Goal: Task Accomplishment & Management: Manage account settings

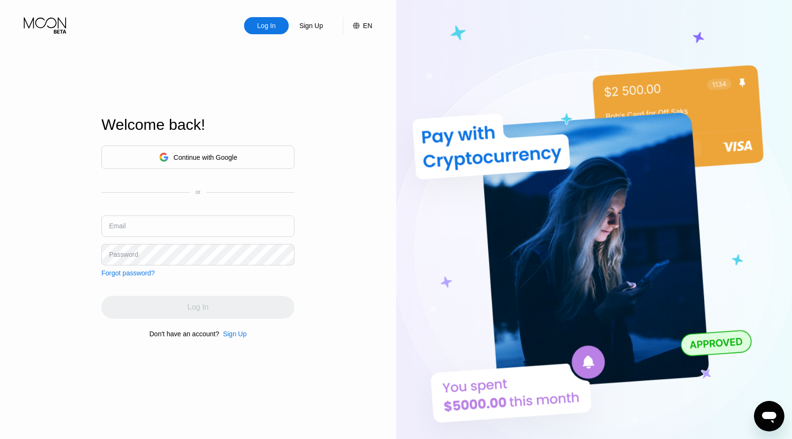
type input "[EMAIL_ADDRESS][DOMAIN_NAME]"
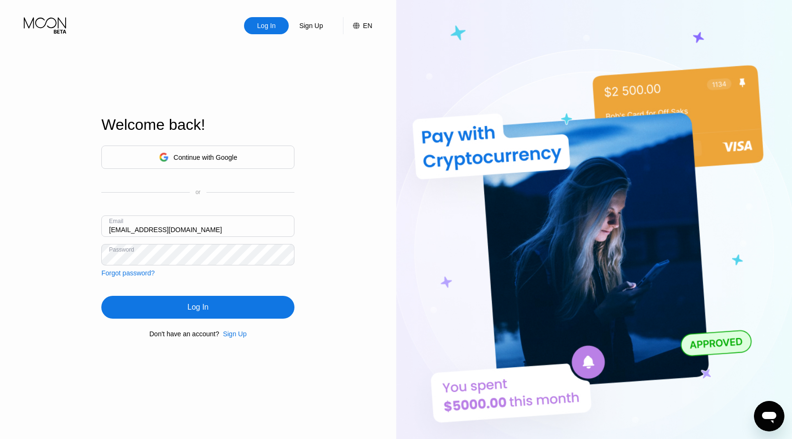
click at [203, 284] on div "Continue with Google or Email [EMAIL_ADDRESS][DOMAIN_NAME] Password Forgot pass…" at bounding box center [197, 241] width 193 height 193
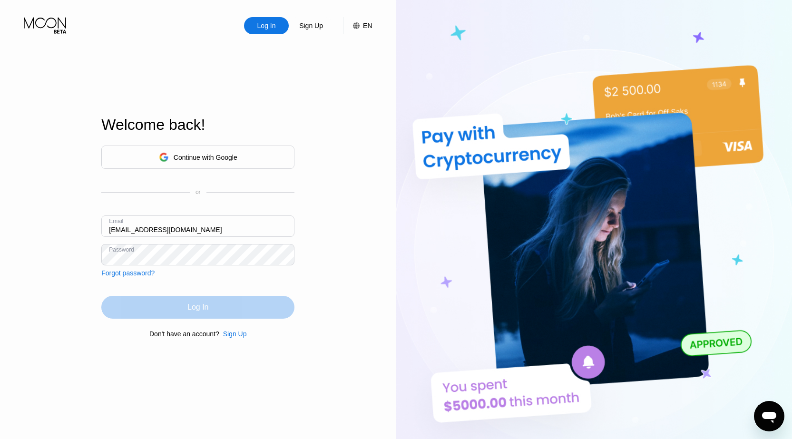
click at [164, 305] on div "Log In" at bounding box center [197, 307] width 193 height 23
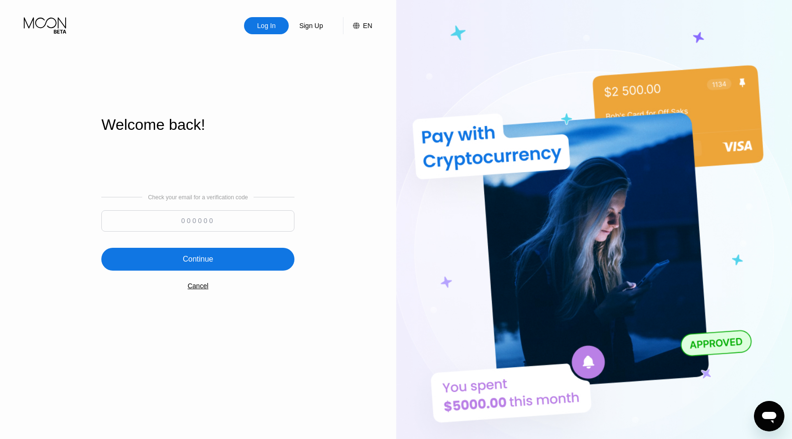
click at [179, 221] on input at bounding box center [197, 220] width 193 height 21
type input "500738"
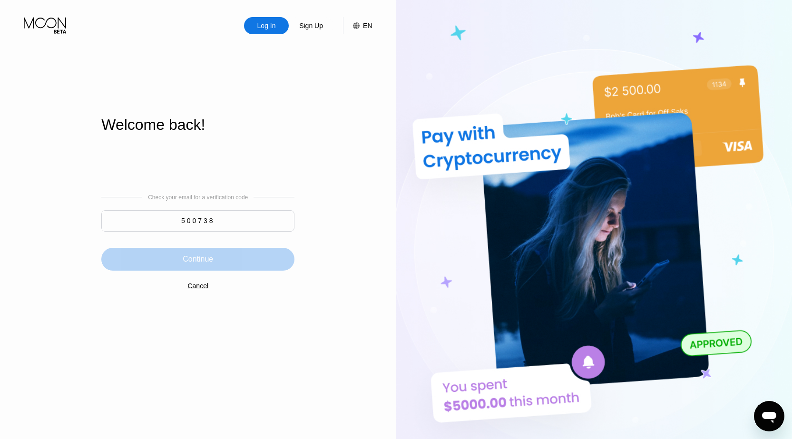
click at [195, 257] on div "Continue" at bounding box center [198, 260] width 30 height 10
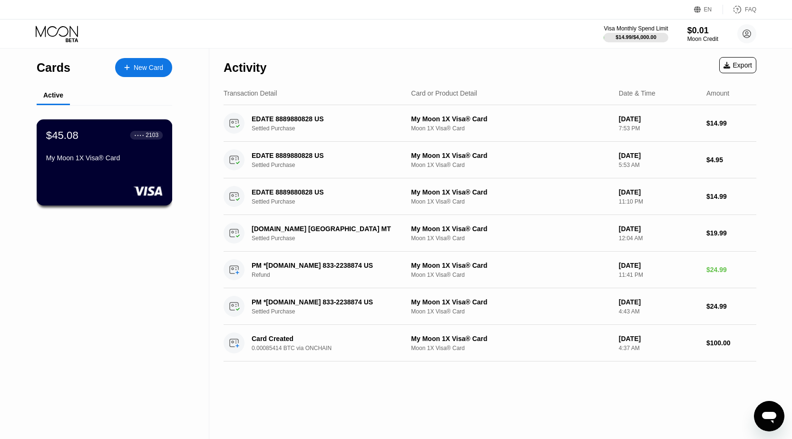
click at [119, 162] on div "My Moon 1X Visa® Card" at bounding box center [104, 158] width 117 height 8
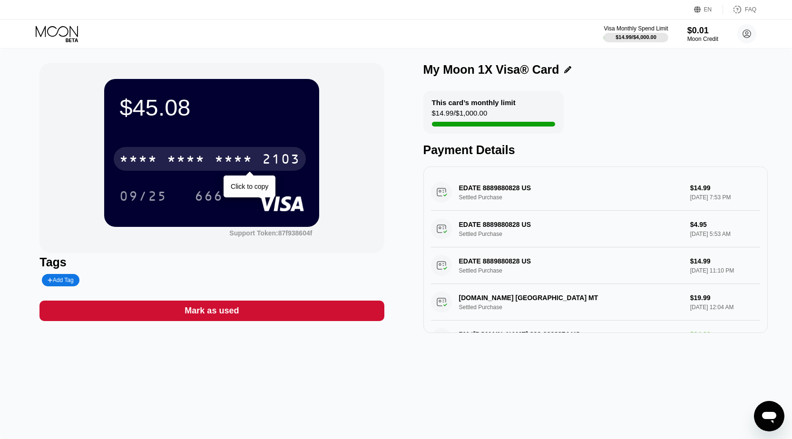
click at [194, 160] on div "* * * *" at bounding box center [186, 160] width 38 height 15
